Goal: Navigation & Orientation: Find specific page/section

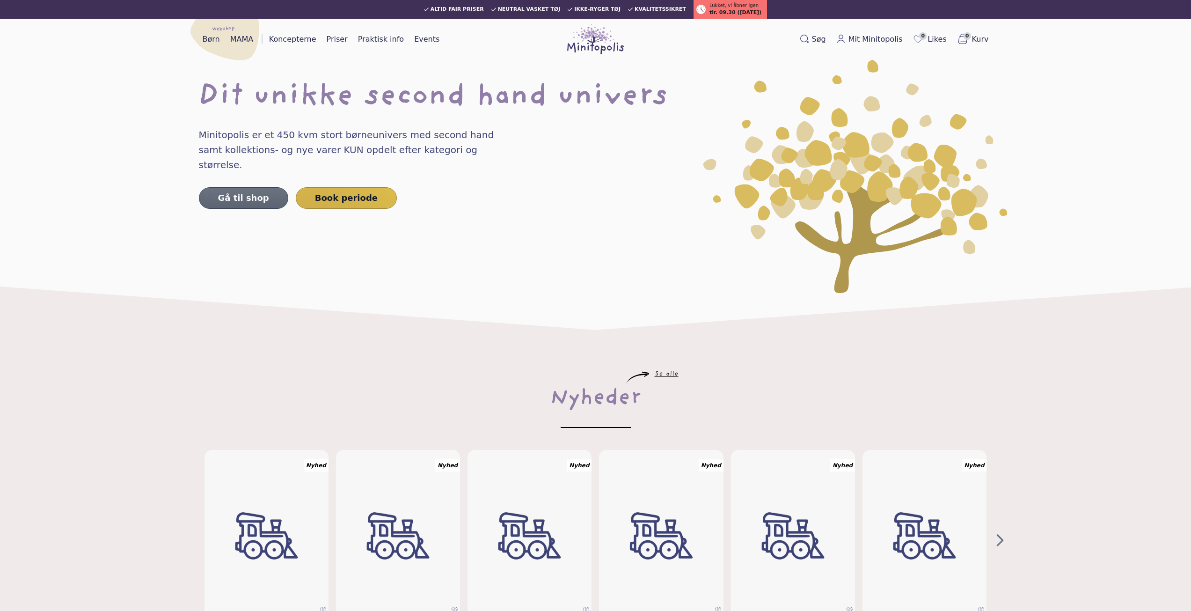
click at [235, 187] on link "Gå til shop" at bounding box center [243, 198] width 89 height 22
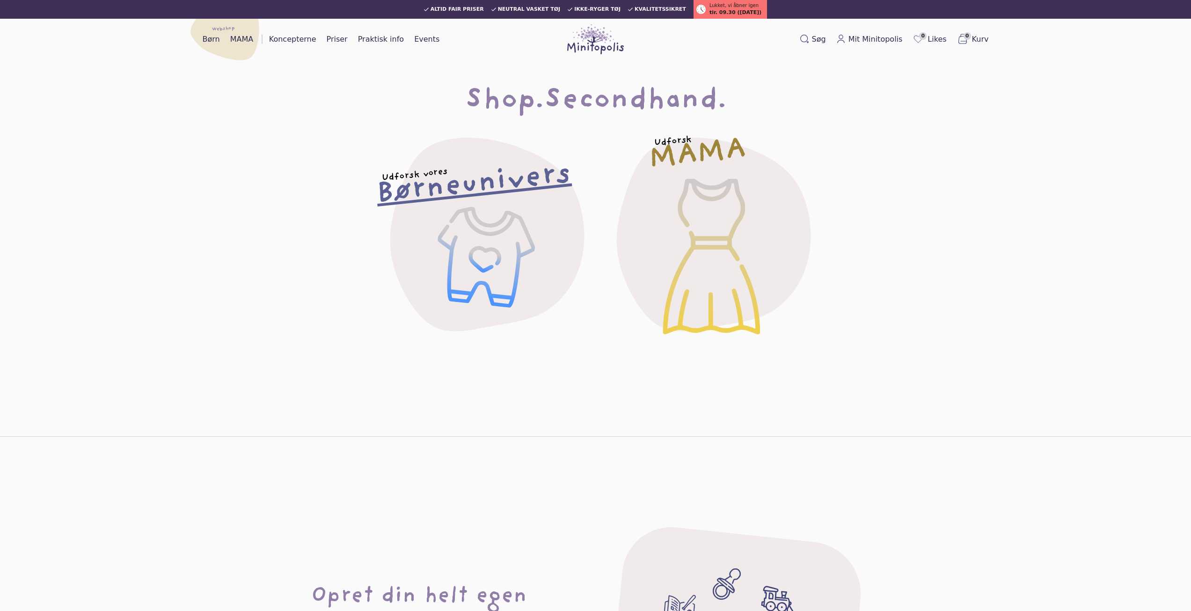
click at [493, 198] on h2 "Børneunivers" at bounding box center [473, 184] width 197 height 39
